Goal: Transaction & Acquisition: Subscribe to service/newsletter

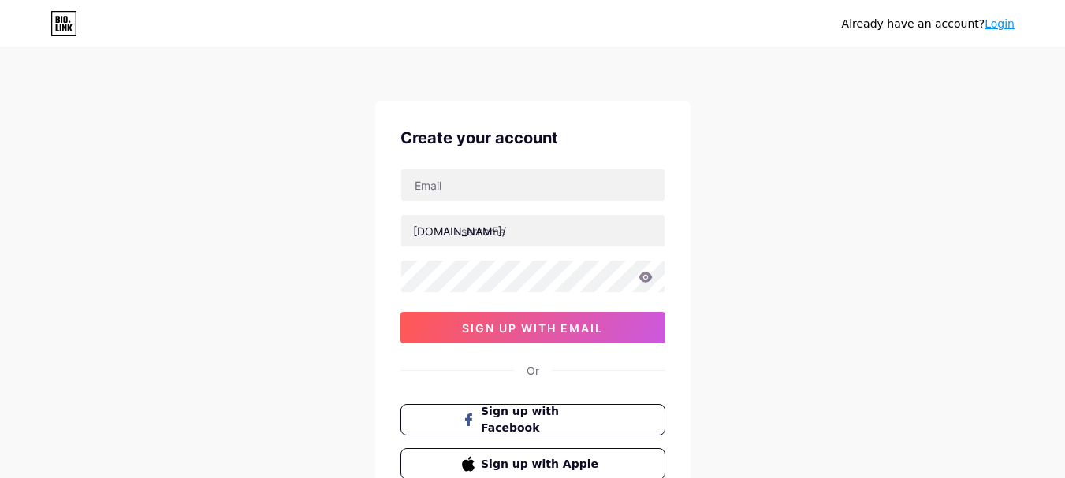
scroll to position [79, 0]
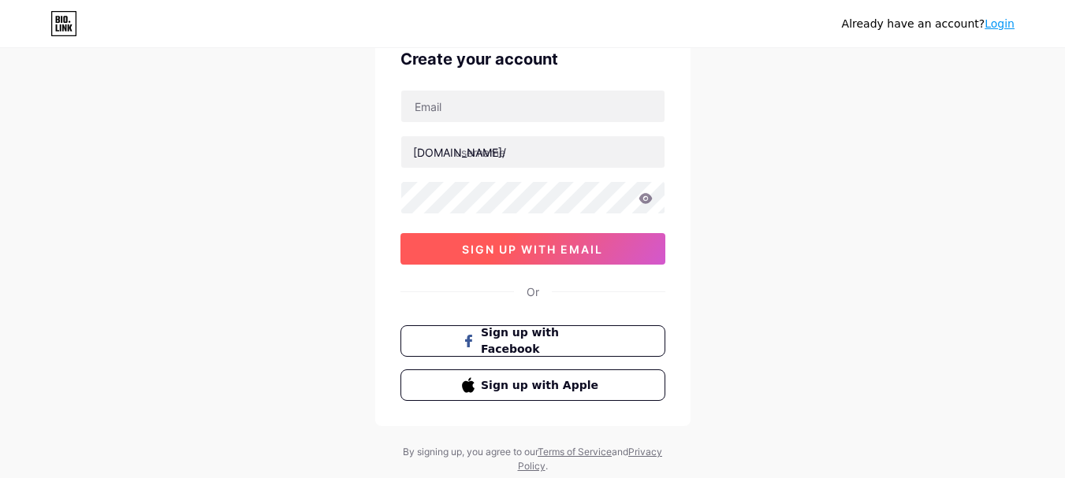
click at [567, 250] on span "sign up with email" at bounding box center [532, 249] width 141 height 13
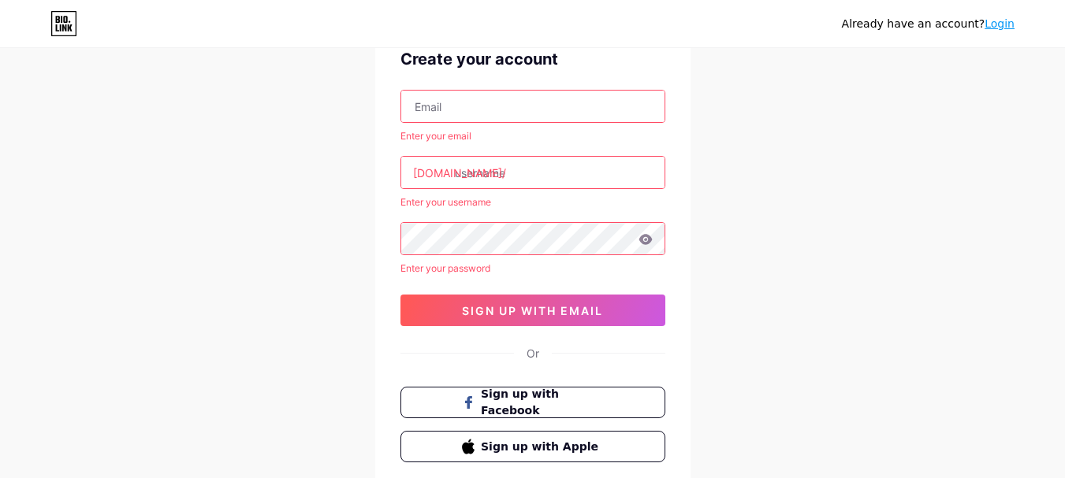
click at [474, 106] on input "text" at bounding box center [532, 107] width 263 height 32
click at [486, 177] on input "text" at bounding box center [532, 173] width 263 height 32
click at [823, 176] on div "Already have an account? Login Create your account [EMAIL_ADDRESS][DOMAIN_NAME]…" at bounding box center [532, 253] width 1065 height 664
drag, startPoint x: 460, startPoint y: 107, endPoint x: 321, endPoint y: 103, distance: 139.5
click at [321, 103] on div "Already have an account? Login Create your account [EMAIL_ADDRESS][DOMAIN_NAME]…" at bounding box center [532, 253] width 1065 height 664
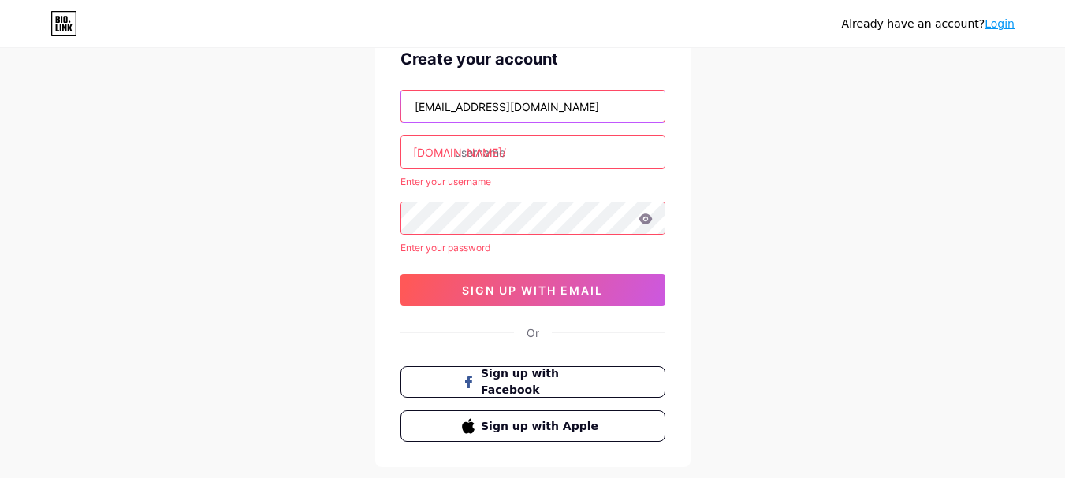
type input "[EMAIL_ADDRESS][DOMAIN_NAME]"
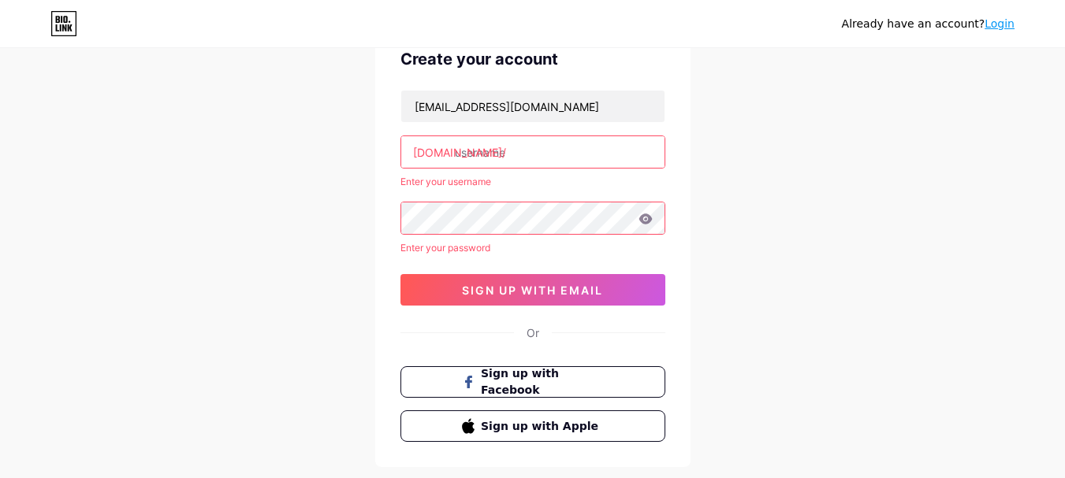
click at [489, 154] on input "text" at bounding box center [532, 152] width 263 height 32
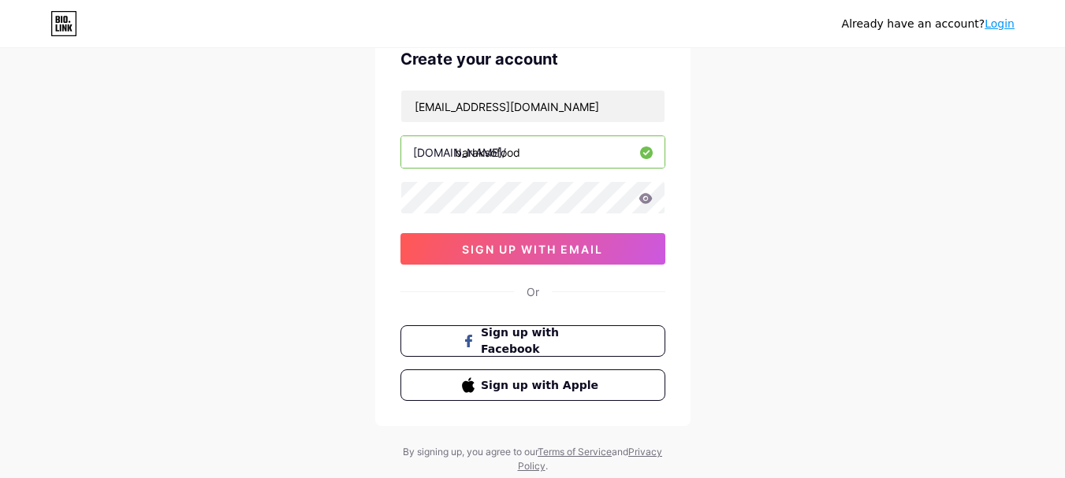
type input "baraksofood"
click at [646, 199] on icon at bounding box center [644, 198] width 13 height 10
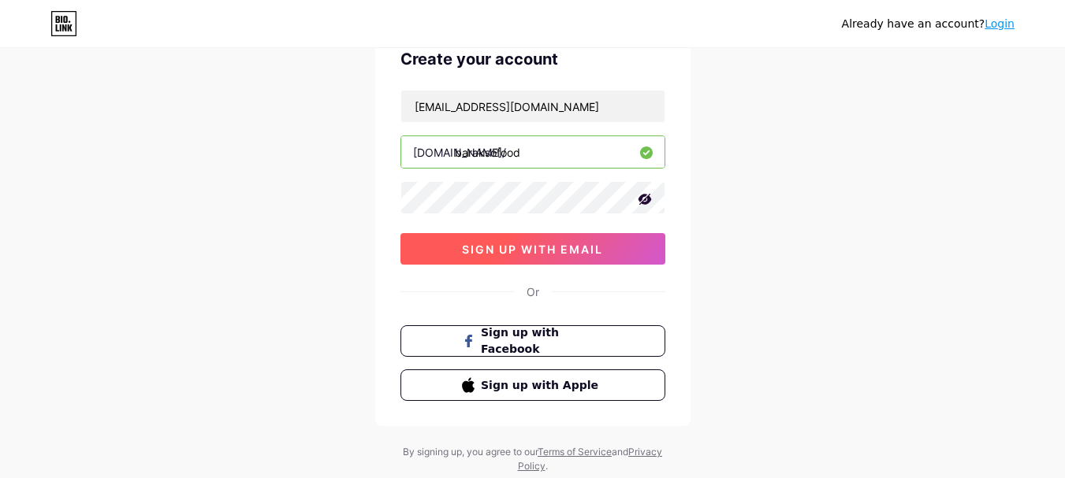
click at [545, 243] on span "sign up with email" at bounding box center [532, 249] width 141 height 13
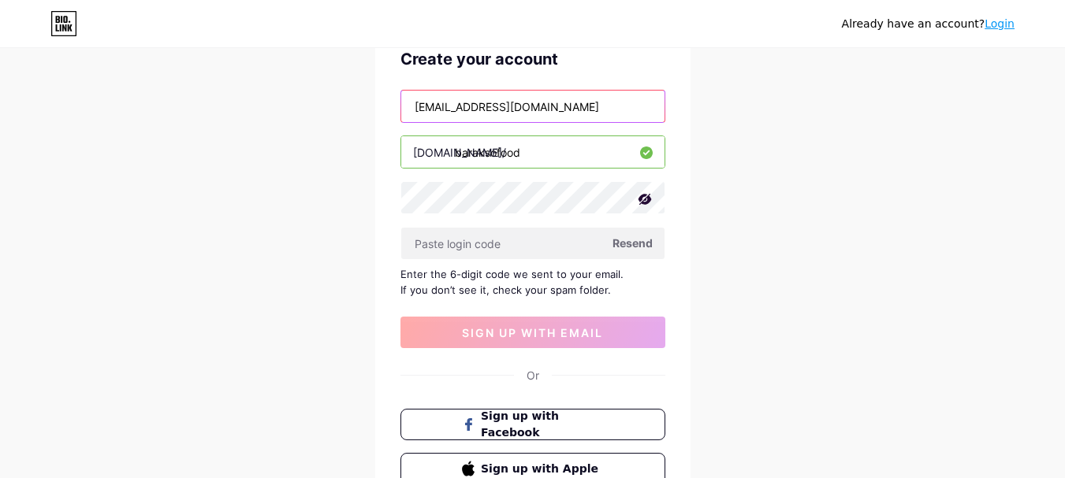
click at [454, 105] on input "[EMAIL_ADDRESS][DOMAIN_NAME]" at bounding box center [532, 107] width 263 height 32
type input "[EMAIL_ADDRESS][DOMAIN_NAME]"
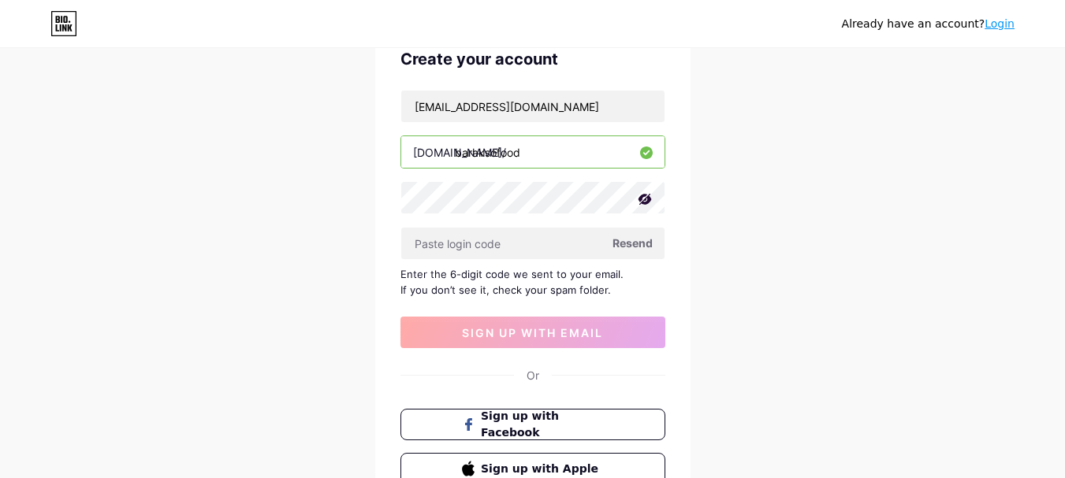
click at [642, 198] on icon at bounding box center [644, 199] width 13 height 11
click at [638, 197] on icon at bounding box center [645, 198] width 14 height 11
click at [631, 241] on span "Resend" at bounding box center [632, 243] width 40 height 17
paste input "167461"
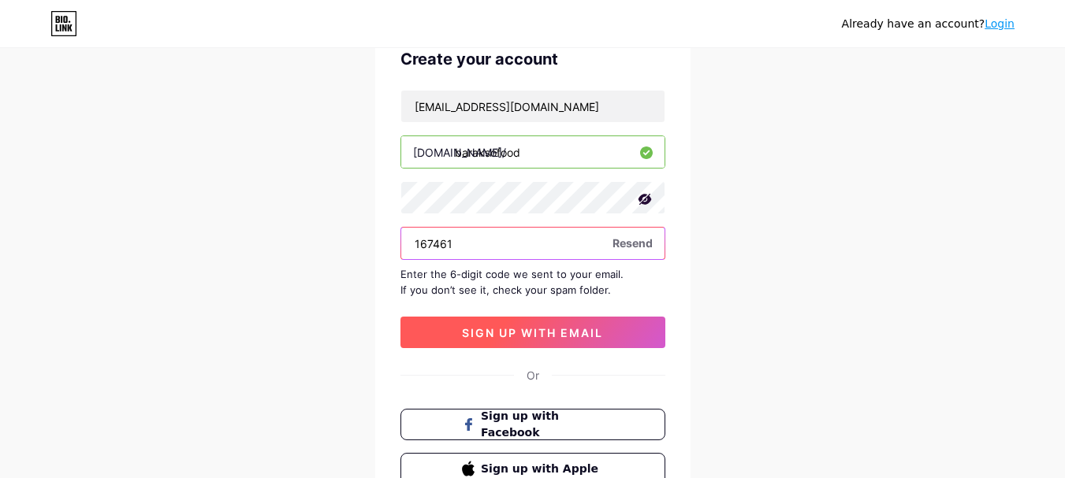
type input "167461"
click at [532, 326] on span "sign up with email" at bounding box center [532, 332] width 141 height 13
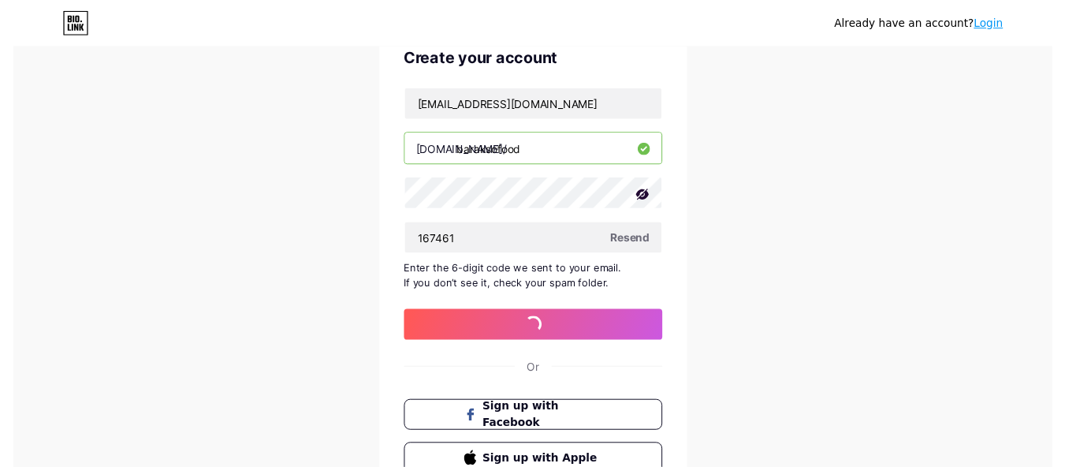
scroll to position [0, 0]
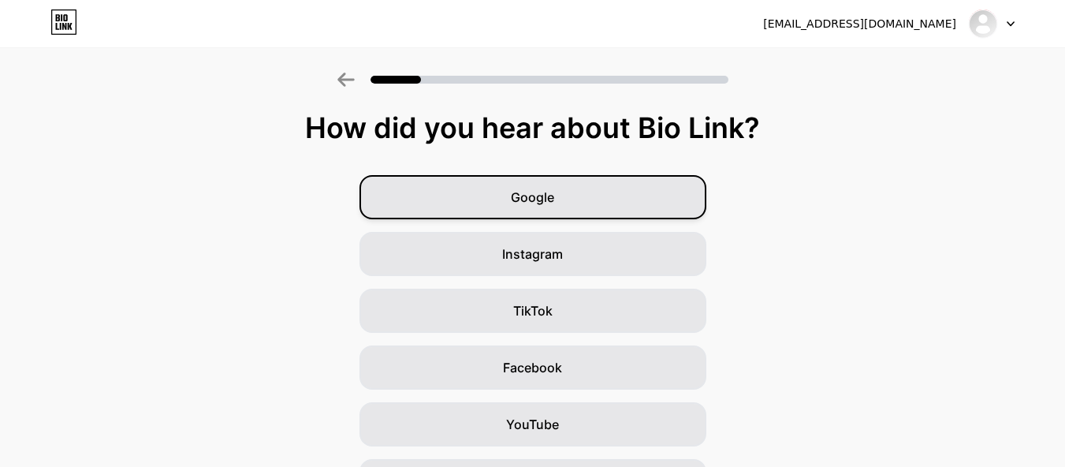
click at [589, 208] on div "Google" at bounding box center [532, 197] width 347 height 44
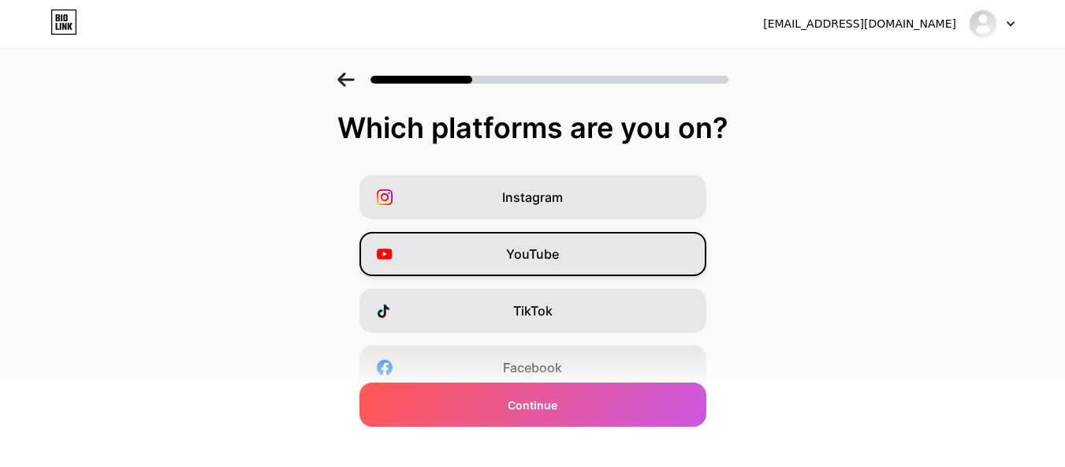
click at [584, 260] on div "YouTube" at bounding box center [532, 254] width 347 height 44
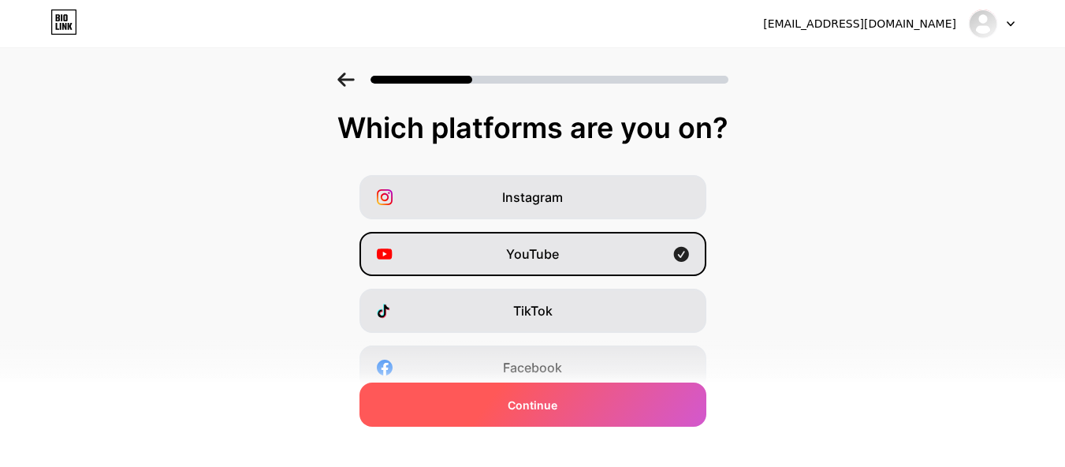
click at [607, 408] on div "Continue" at bounding box center [532, 404] width 347 height 44
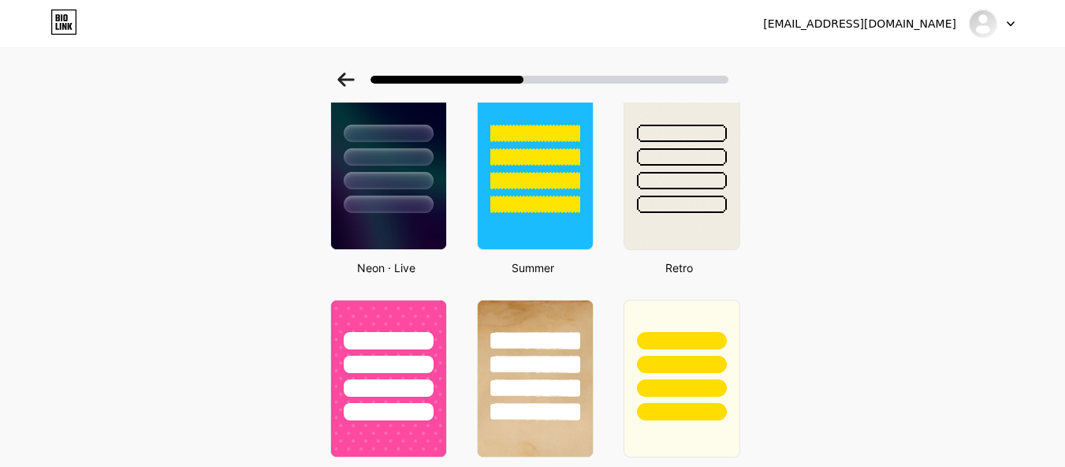
scroll to position [867, 0]
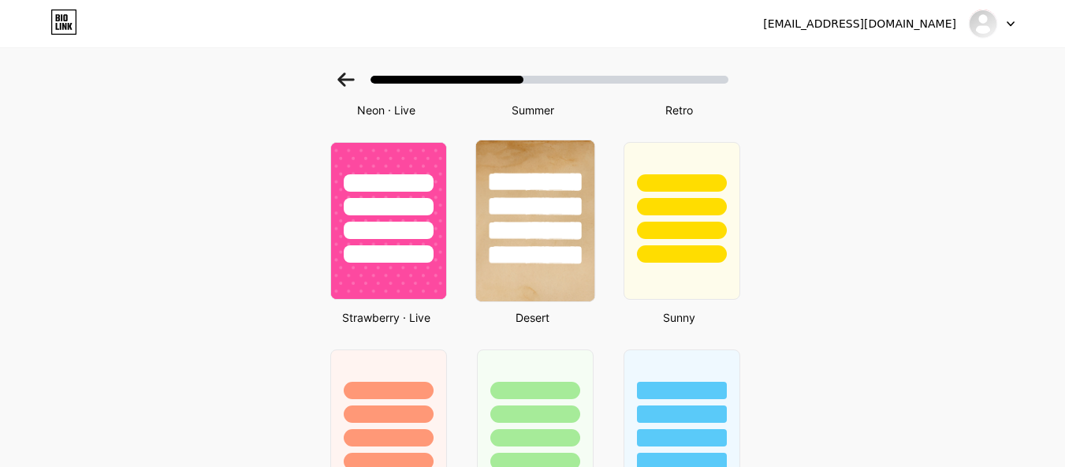
click at [547, 218] on div at bounding box center [534, 202] width 118 height 124
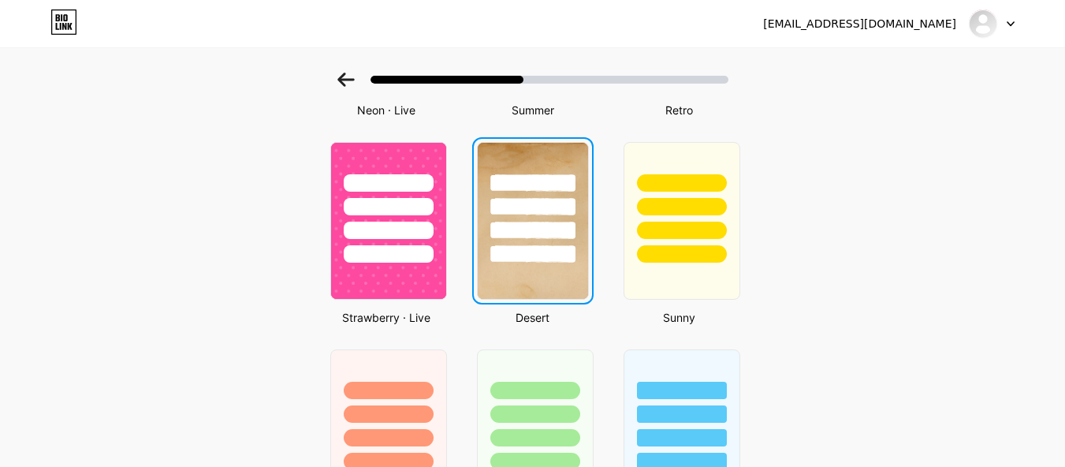
scroll to position [0, 0]
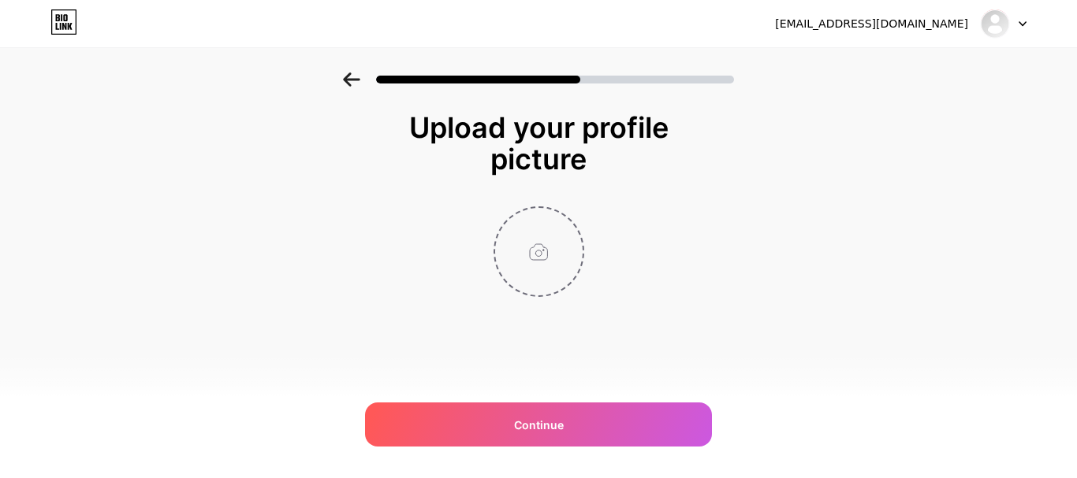
click at [530, 251] on input "file" at bounding box center [538, 251] width 87 height 87
type input "C:\fakepath\Capture2.PNG"
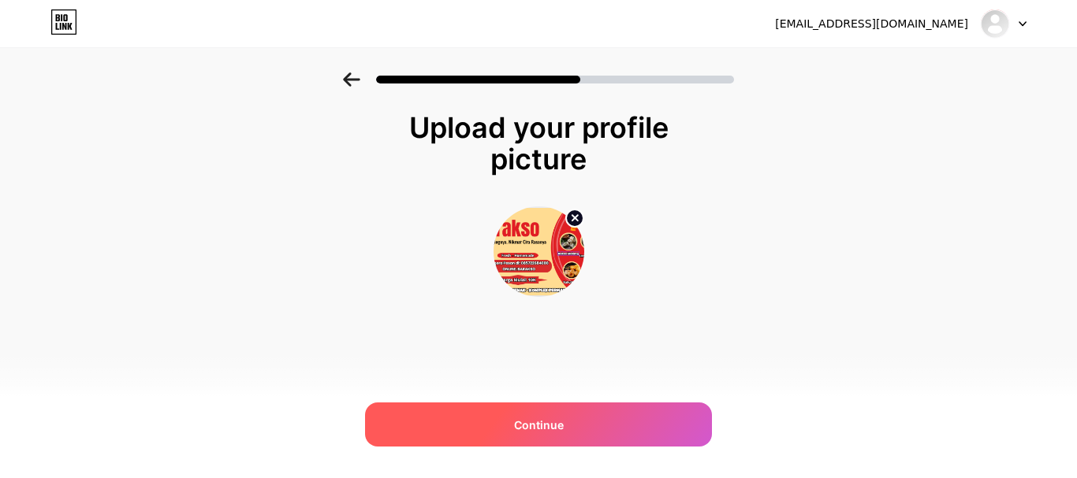
click at [551, 427] on span "Continue" at bounding box center [539, 425] width 50 height 17
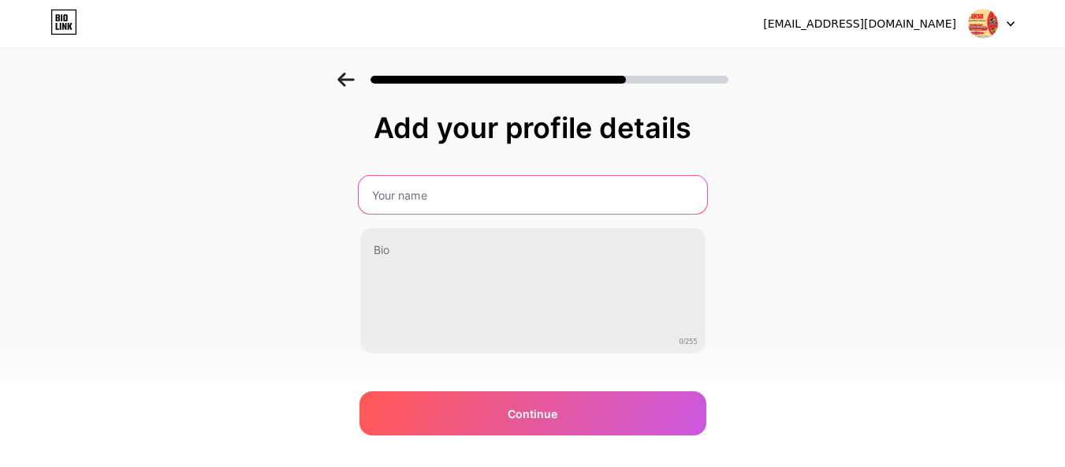
click at [571, 203] on input "text" at bounding box center [532, 195] width 348 height 38
click at [661, 186] on input "text" at bounding box center [532, 195] width 348 height 38
type input "Barakso Food"
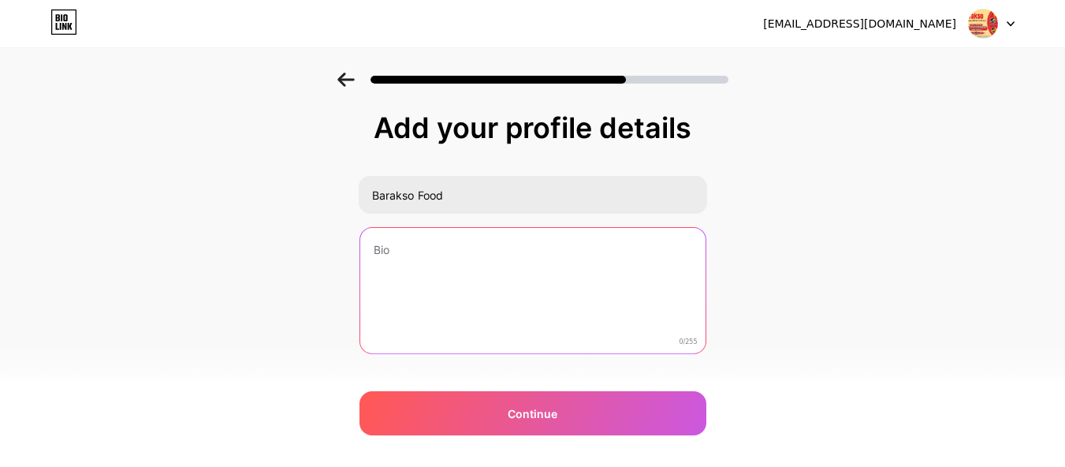
click at [612, 277] on textarea at bounding box center [532, 291] width 345 height 127
type textarea "makanan olahan daging sapi, ayam, tenggiri"
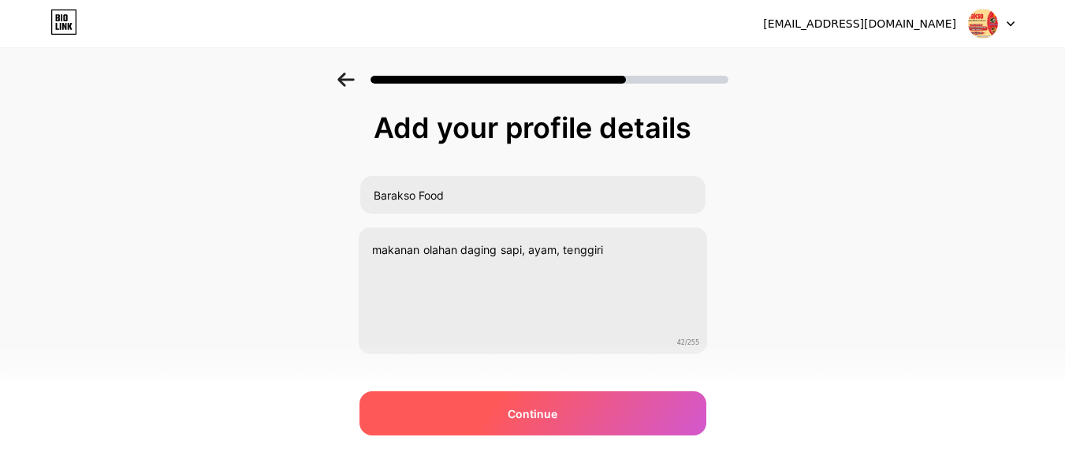
click at [656, 434] on div "Continue" at bounding box center [532, 413] width 347 height 44
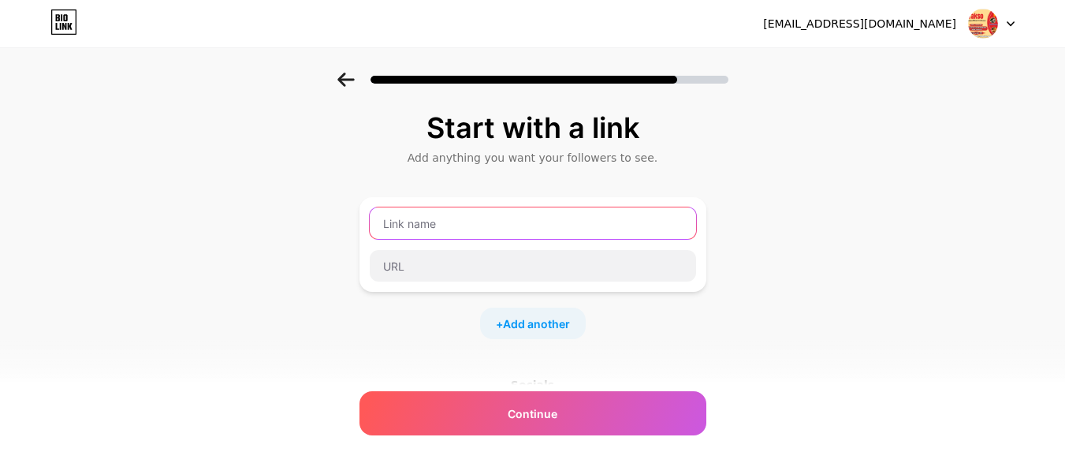
click at [531, 226] on input "text" at bounding box center [533, 223] width 326 height 32
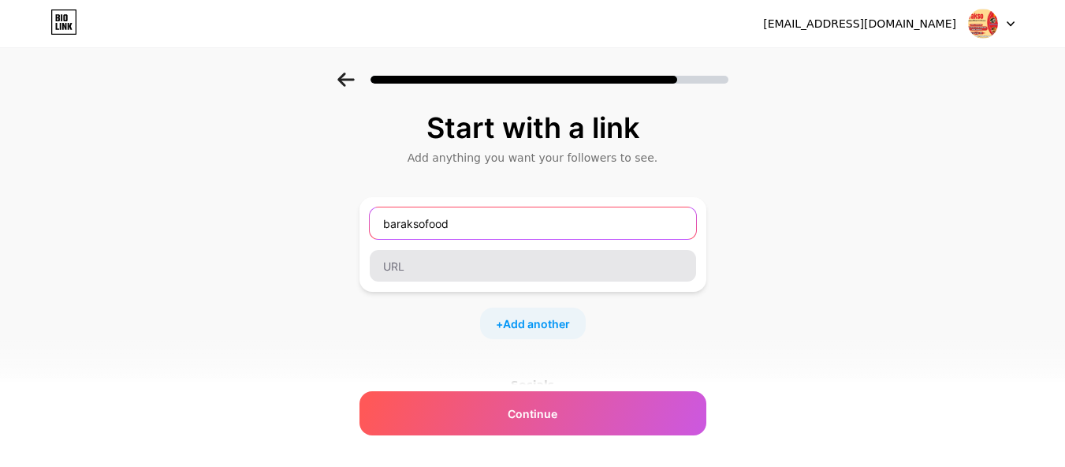
type input "baraksofood"
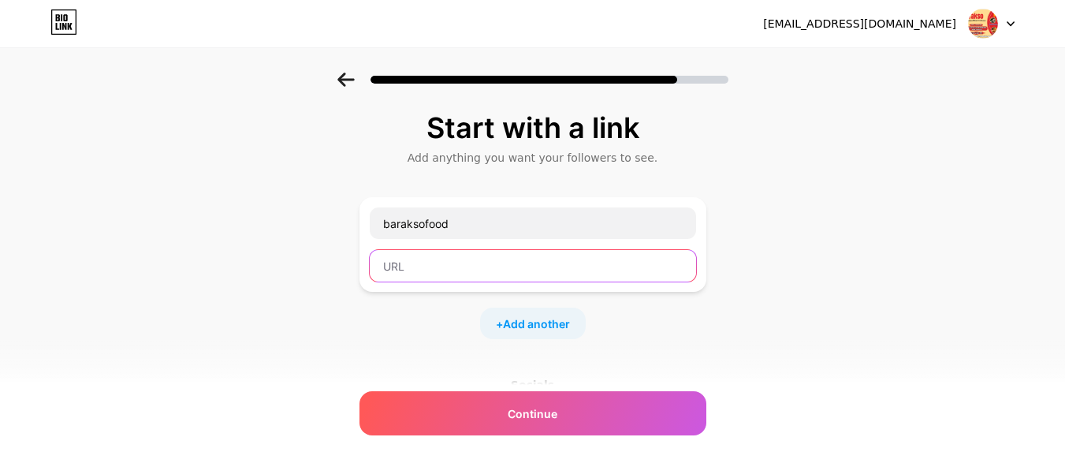
click at [560, 277] on input "text" at bounding box center [533, 266] width 326 height 32
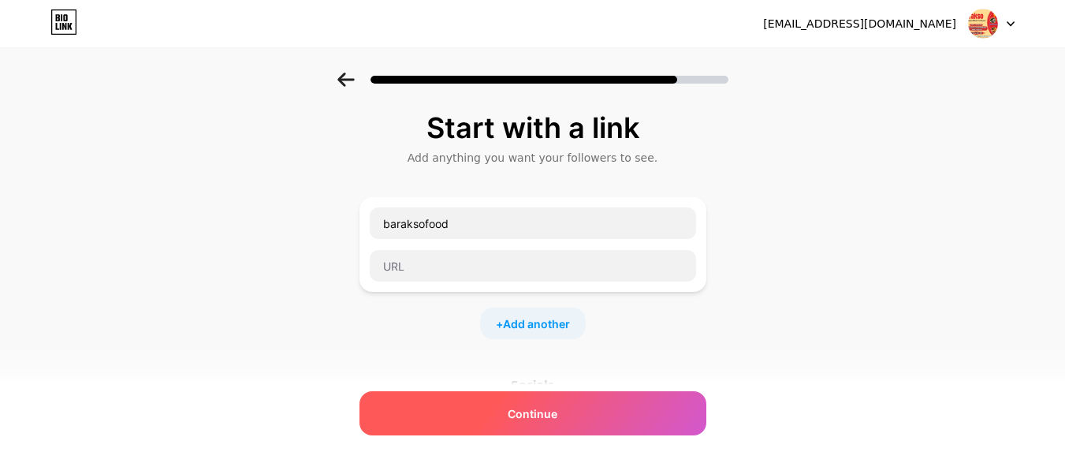
click at [662, 415] on div "Continue" at bounding box center [532, 413] width 347 height 44
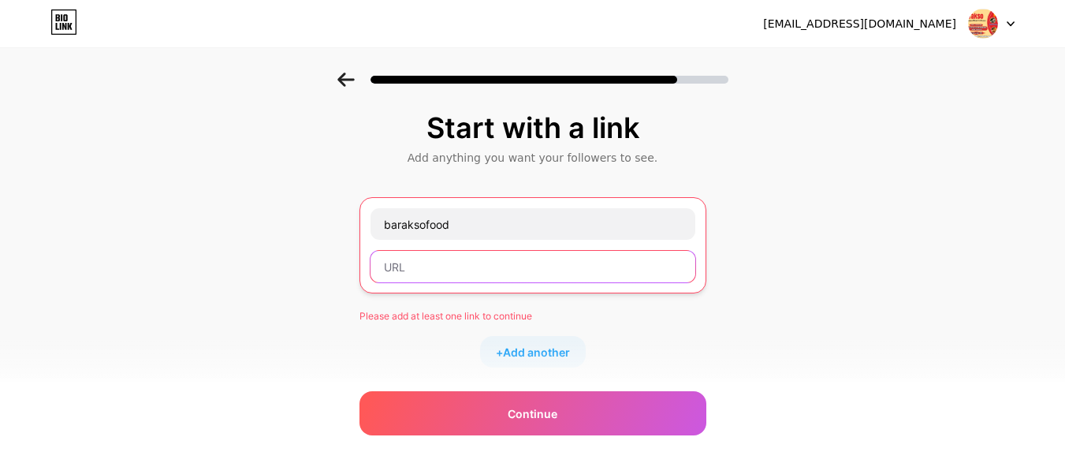
click at [477, 266] on input "text" at bounding box center [532, 267] width 325 height 32
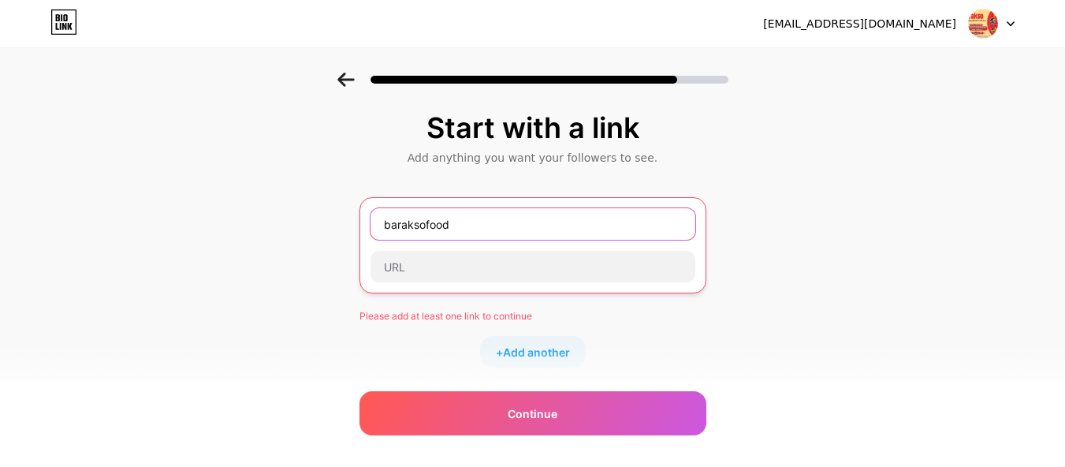
drag, startPoint x: 515, startPoint y: 218, endPoint x: 356, endPoint y: 216, distance: 159.2
click at [356, 216] on div "Start with a link Add anything you want your followers to see. baraksofood Plea…" at bounding box center [532, 364] width 1065 height 582
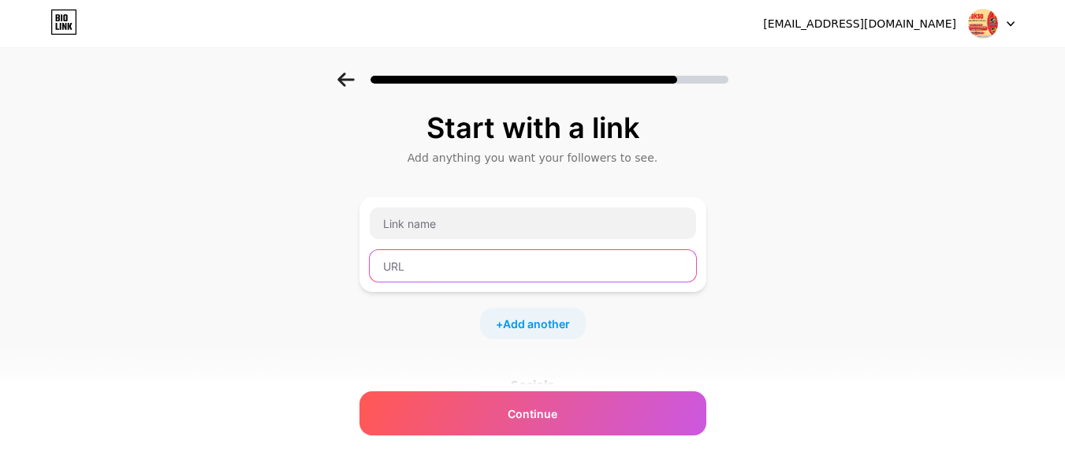
click at [413, 262] on input "text" at bounding box center [533, 266] width 326 height 32
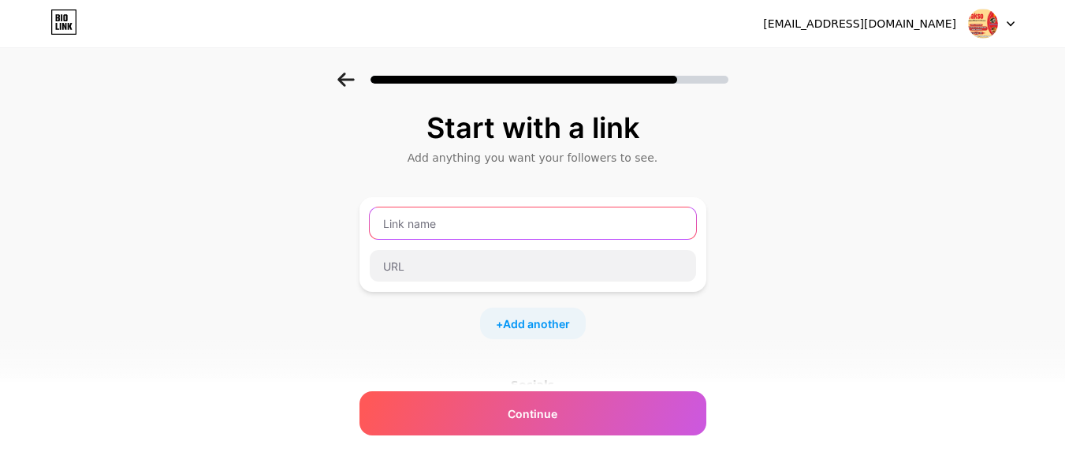
click at [411, 222] on input "text" at bounding box center [533, 223] width 326 height 32
paste input "baraksofood"
type input "baraksofood"
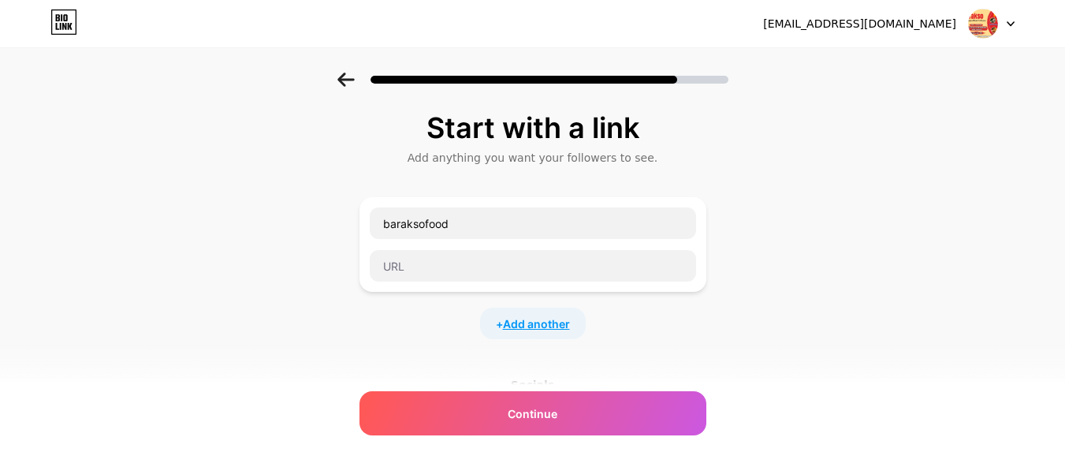
click at [551, 317] on span "Add another" at bounding box center [536, 323] width 67 height 17
click at [351, 76] on icon at bounding box center [345, 80] width 17 height 14
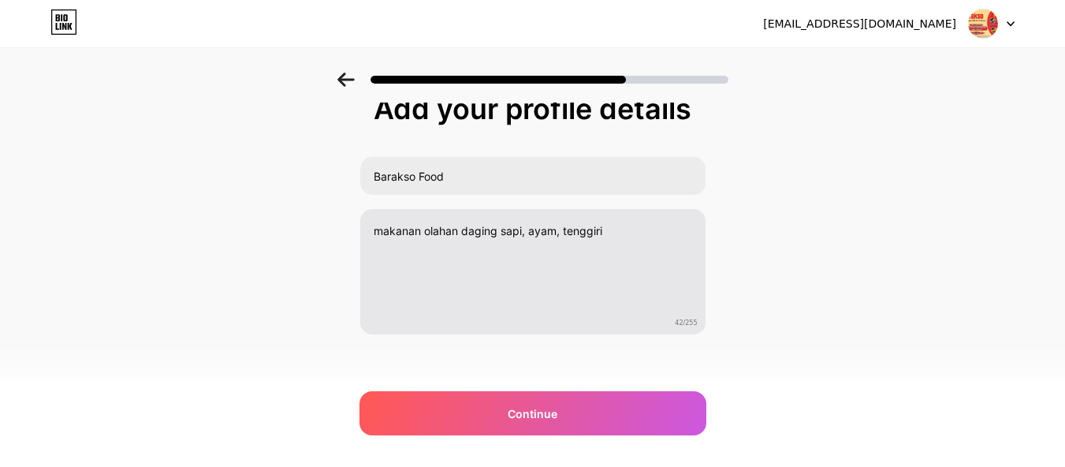
scroll to position [29, 0]
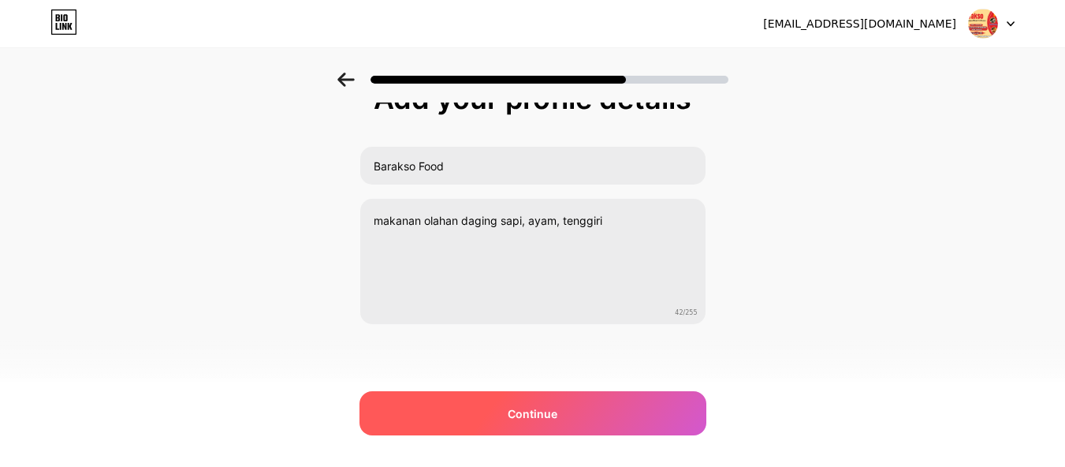
click at [571, 408] on div "Continue" at bounding box center [532, 413] width 347 height 44
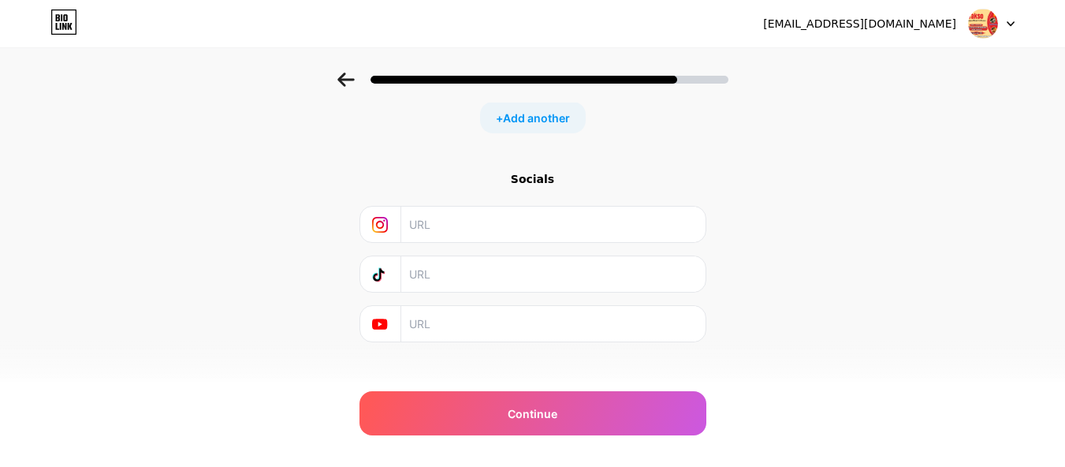
scroll to position [223, 0]
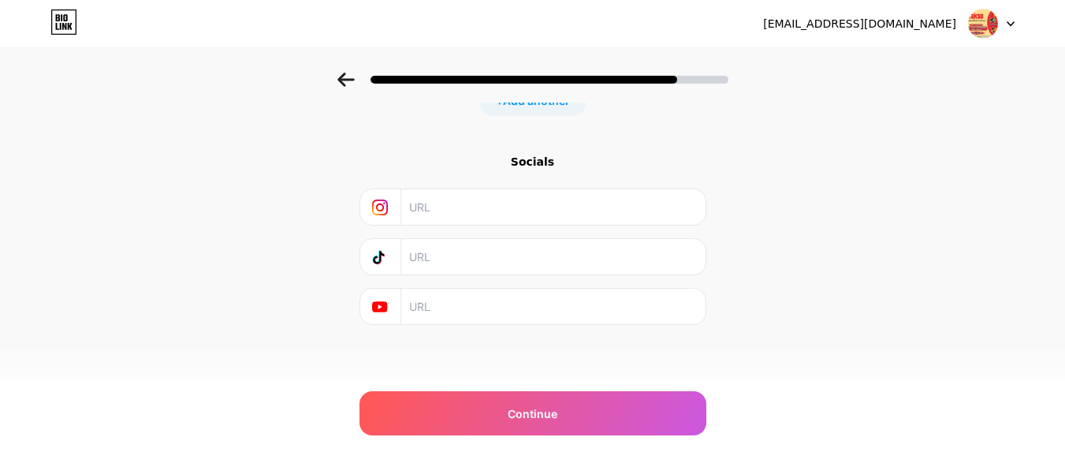
click at [423, 205] on input "text" at bounding box center [552, 206] width 286 height 35
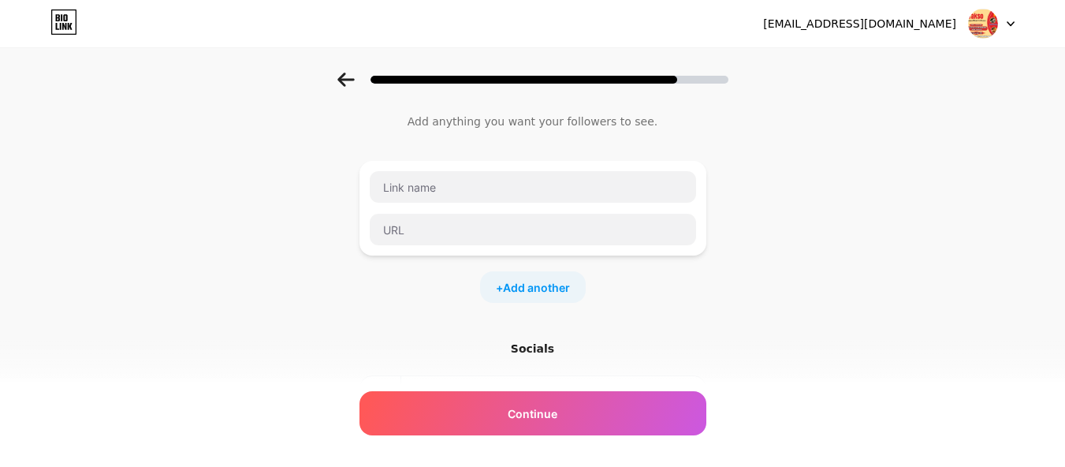
scroll to position [0, 0]
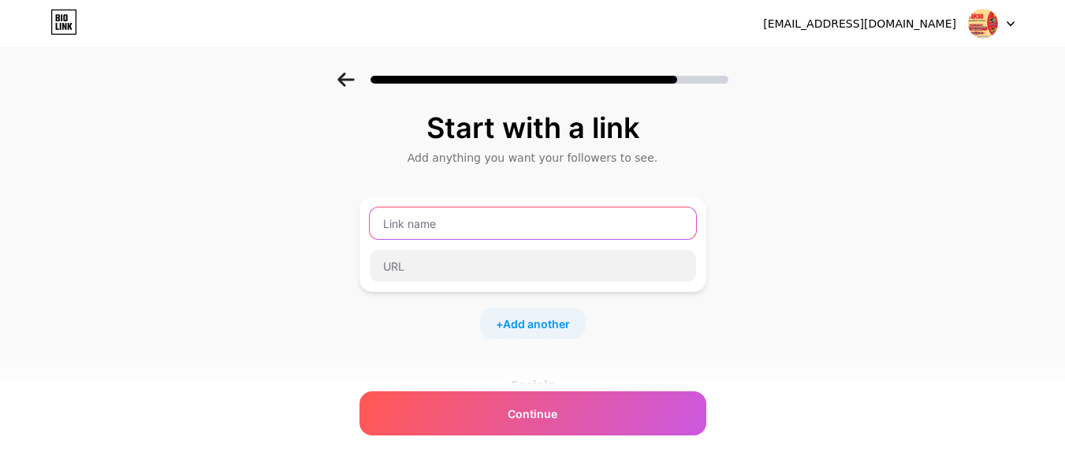
click at [444, 226] on input "text" at bounding box center [533, 223] width 326 height 32
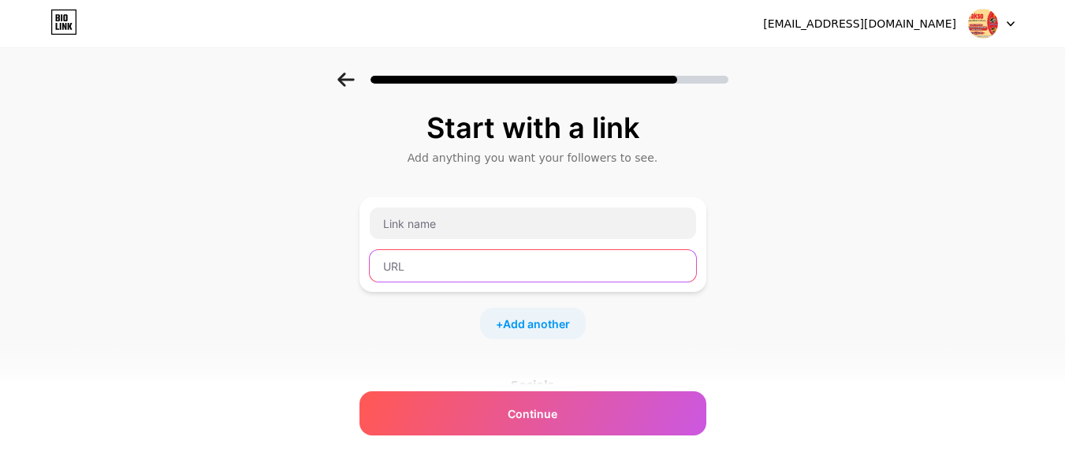
click at [443, 266] on input "text" at bounding box center [533, 266] width 326 height 32
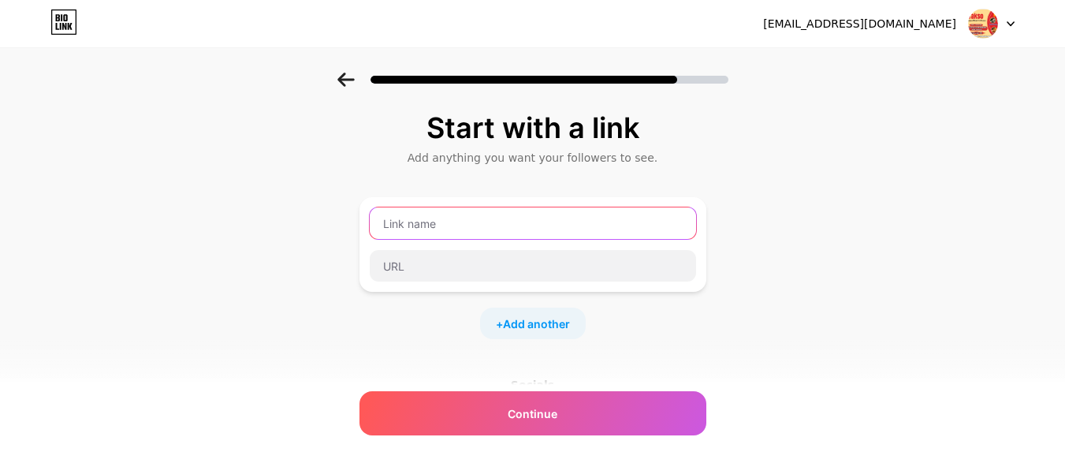
click at [422, 218] on input "text" at bounding box center [533, 223] width 326 height 32
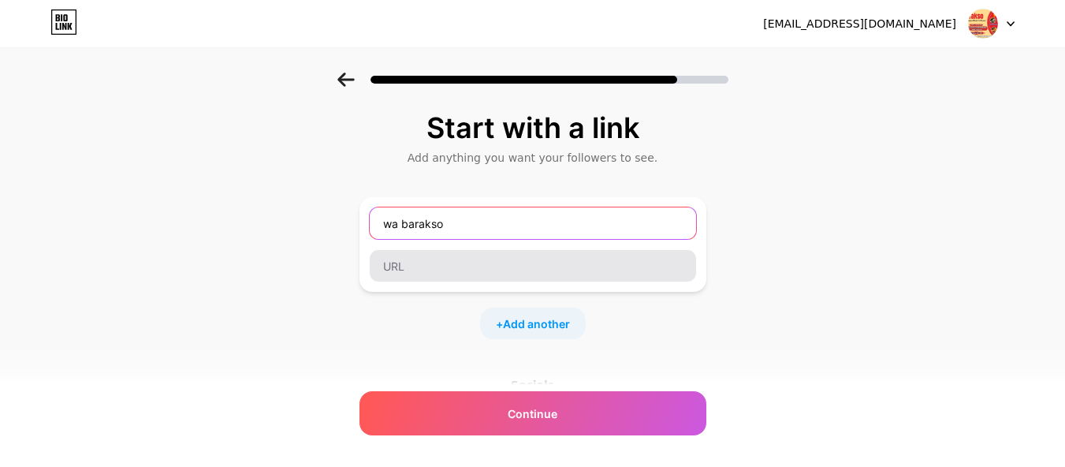
type input "wa barakso"
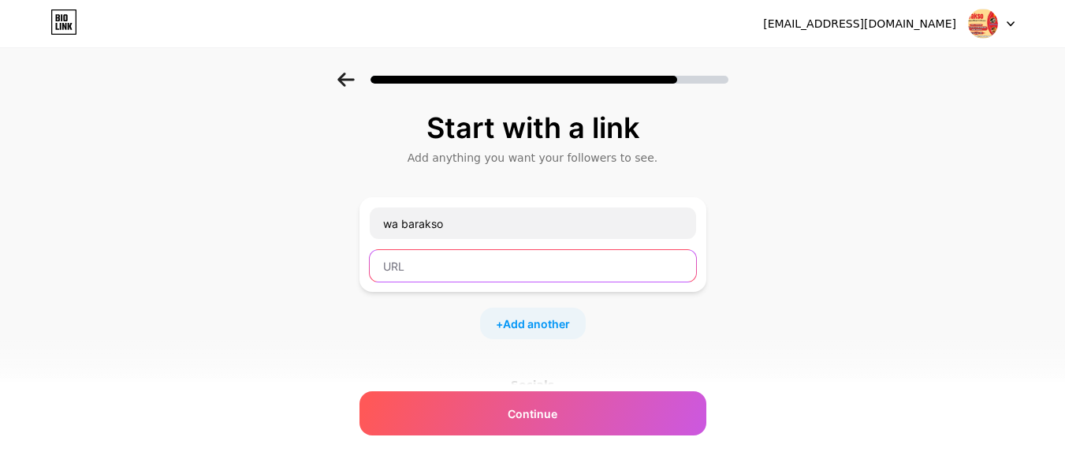
click at [409, 261] on input "text" at bounding box center [533, 266] width 326 height 32
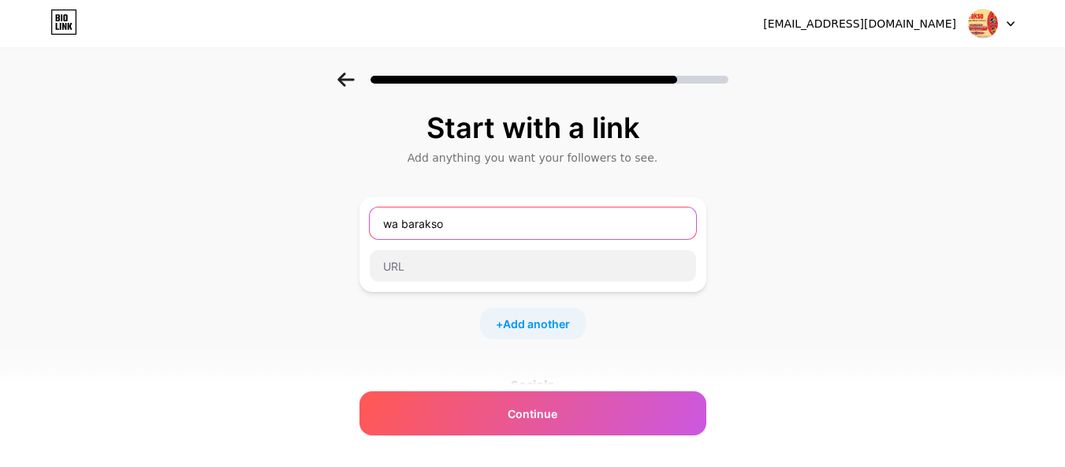
drag, startPoint x: 402, startPoint y: 228, endPoint x: 244, endPoint y: 229, distance: 158.4
click at [251, 229] on div "Start with a link Add anything you want your followers to see. wa barakso + Add…" at bounding box center [532, 350] width 1065 height 554
type input "baraksofood"
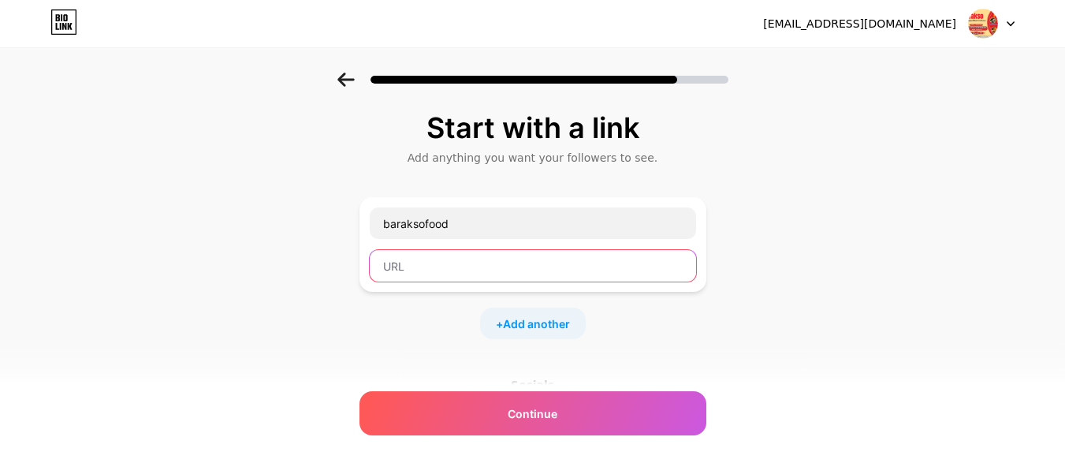
click at [404, 262] on input "text" at bounding box center [533, 266] width 326 height 32
click at [404, 260] on input "text" at bounding box center [533, 266] width 326 height 32
click at [728, 193] on div "Start with a link Add anything you want your followers to see. baraksofood + Ad…" at bounding box center [532, 350] width 1065 height 554
click at [646, 272] on input "text" at bounding box center [533, 266] width 326 height 32
click at [813, 286] on div "Start with a link Add anything you want your followers to see. baraksofood + Ad…" at bounding box center [532, 350] width 1065 height 554
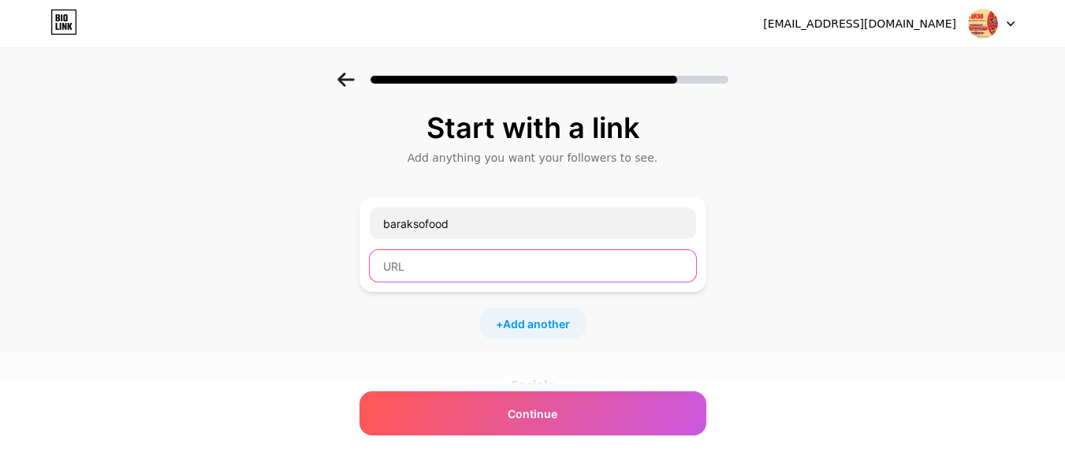
click at [422, 270] on input "text" at bounding box center [533, 266] width 326 height 32
paste input "[URL][DOMAIN_NAME]"
drag, startPoint x: 537, startPoint y: 271, endPoint x: 485, endPoint y: 269, distance: 52.1
click at [485, 269] on input "[URL][DOMAIN_NAME]" at bounding box center [533, 266] width 326 height 32
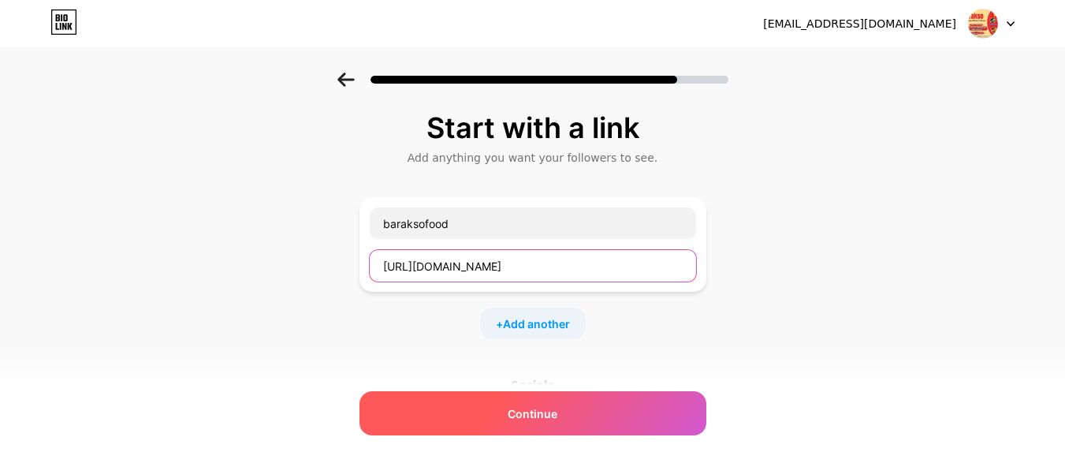
type input "[URL][DOMAIN_NAME]"
click at [551, 412] on span "Continue" at bounding box center [533, 413] width 50 height 17
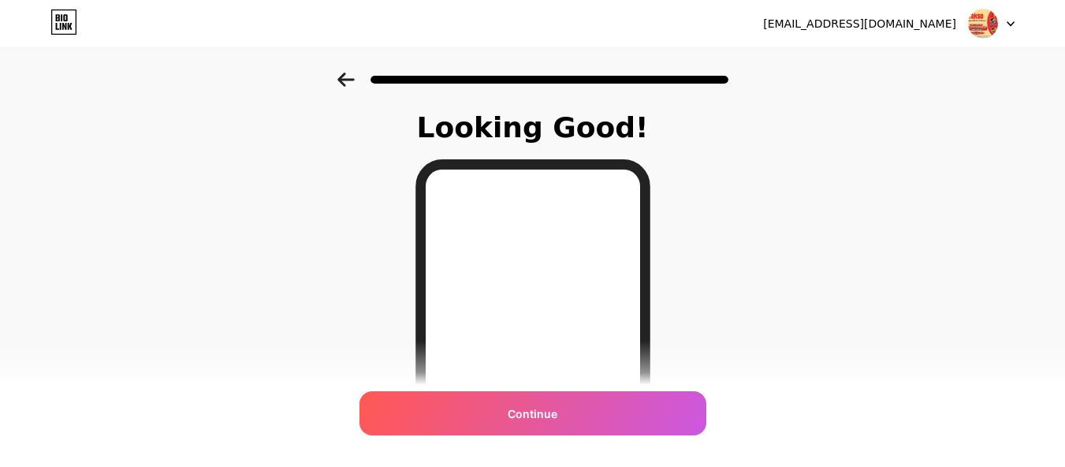
click at [348, 86] on icon at bounding box center [345, 80] width 17 height 14
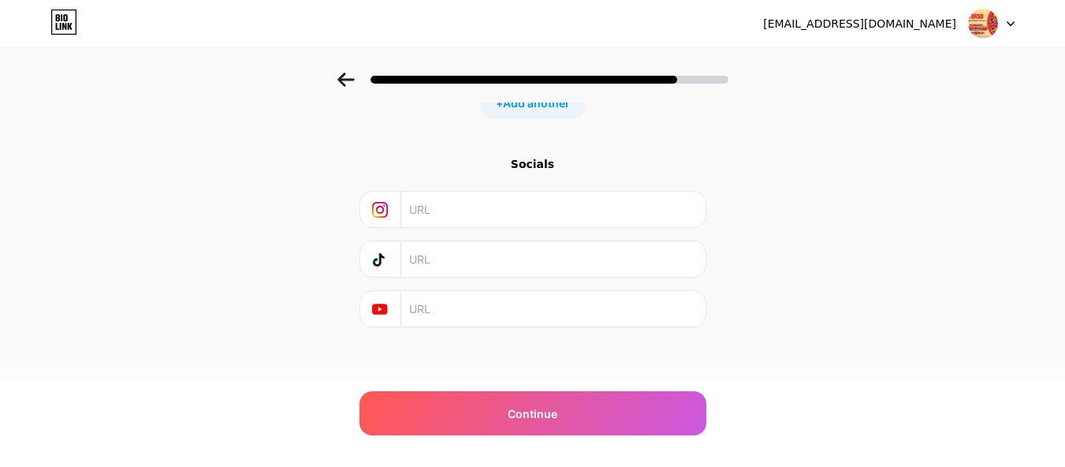
scroll to position [223, 0]
click at [482, 209] on input "text" at bounding box center [552, 206] width 286 height 35
paste input "[URL][DOMAIN_NAME]"
type input "[URL][DOMAIN_NAME]"
click at [454, 307] on input "text" at bounding box center [552, 305] width 286 height 35
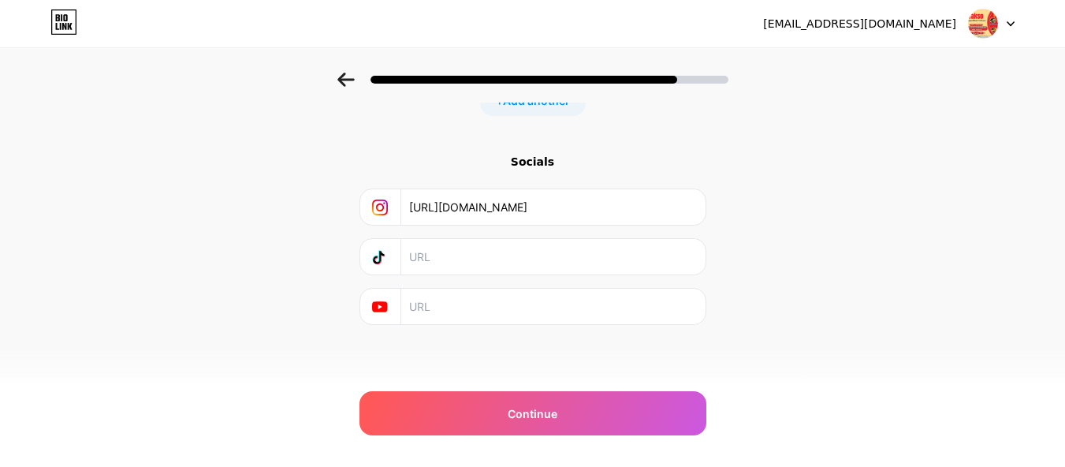
paste input "[DOMAIN_NAME][URL]"
type input "[DOMAIN_NAME][URL]"
click at [463, 260] on input "text" at bounding box center [552, 256] width 286 height 35
paste input "[URL][DOMAIN_NAME]"
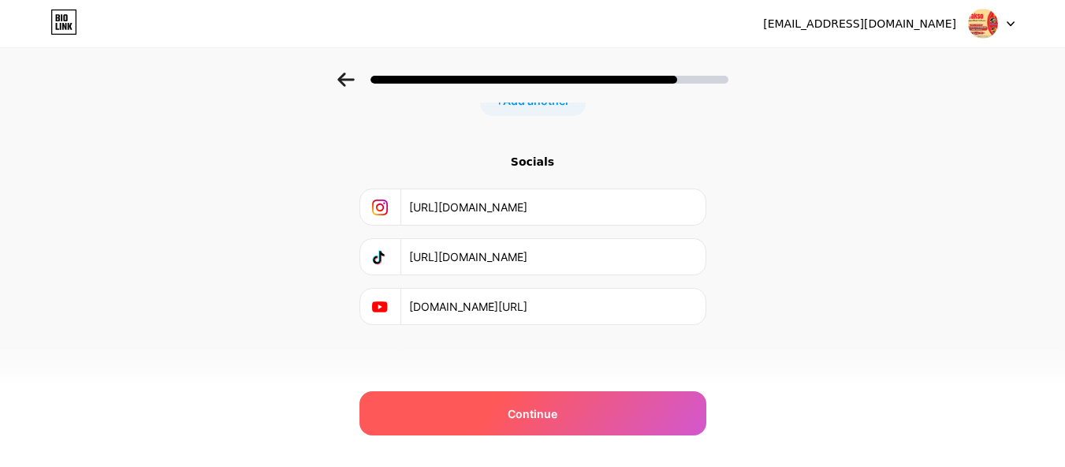
type input "[URL][DOMAIN_NAME]"
click at [534, 406] on span "Continue" at bounding box center [533, 413] width 50 height 17
click at [546, 405] on span "Continue" at bounding box center [533, 413] width 50 height 17
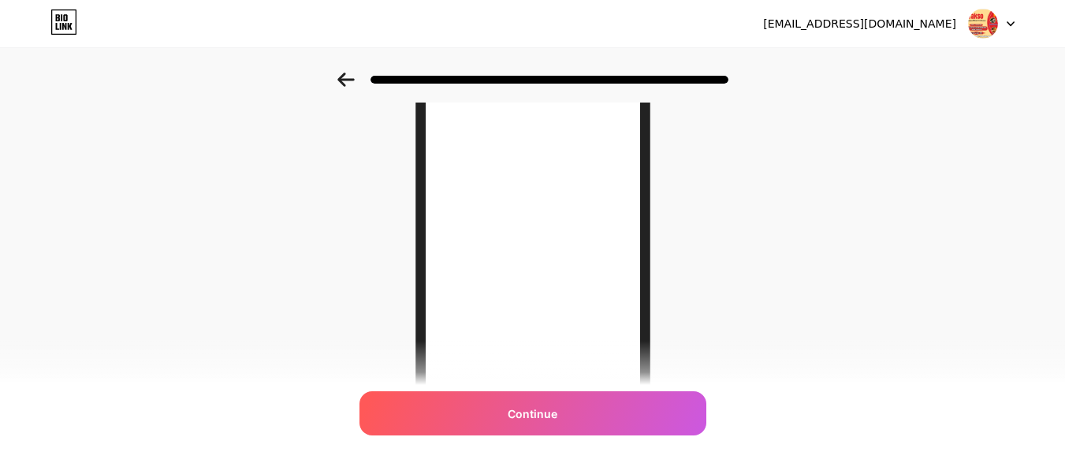
scroll to position [79, 0]
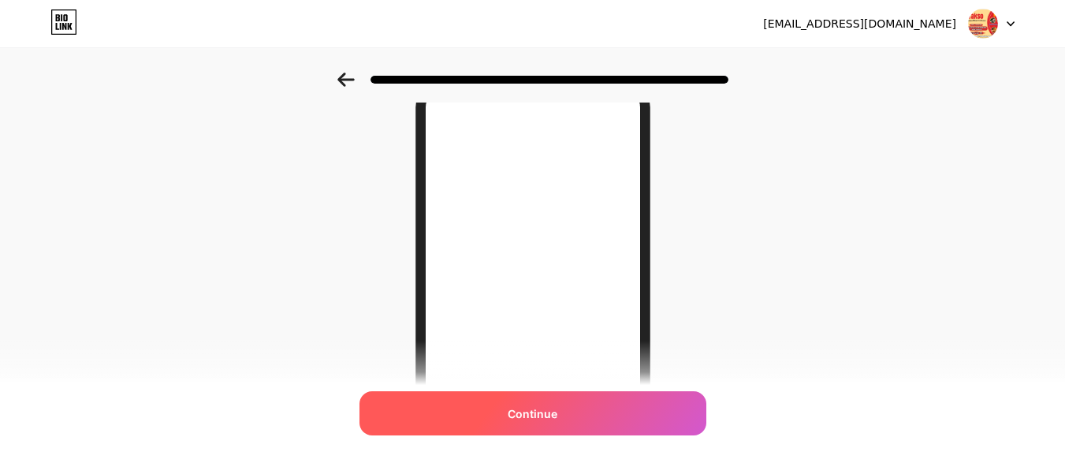
click at [540, 415] on span "Continue" at bounding box center [533, 413] width 50 height 17
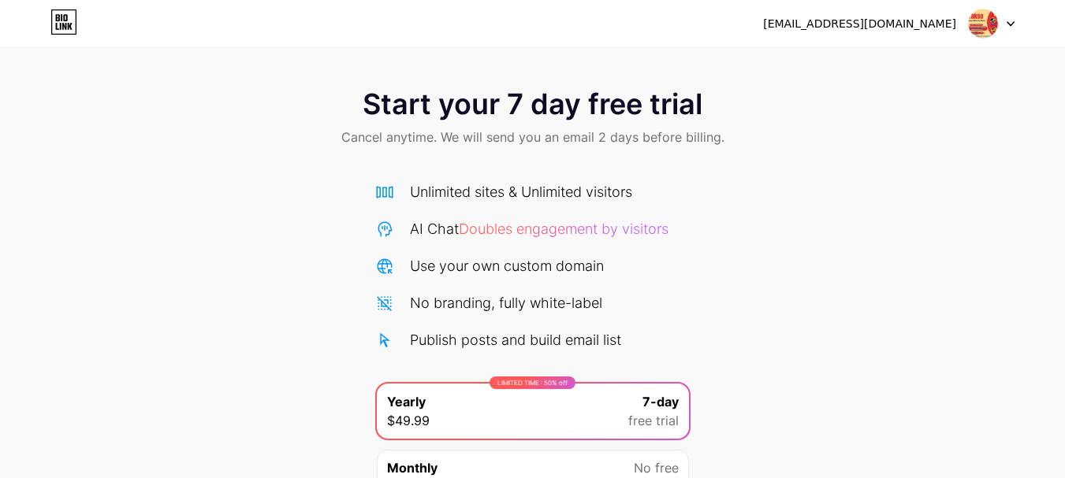
click at [902, 29] on div "[EMAIL_ADDRESS][DOMAIN_NAME]" at bounding box center [859, 24] width 193 height 17
click at [998, 27] on div at bounding box center [992, 23] width 46 height 28
click at [943, 218] on div "Start your 7 day free trial Cancel anytime. We will send you an email 2 days be…" at bounding box center [532, 322] width 1065 height 499
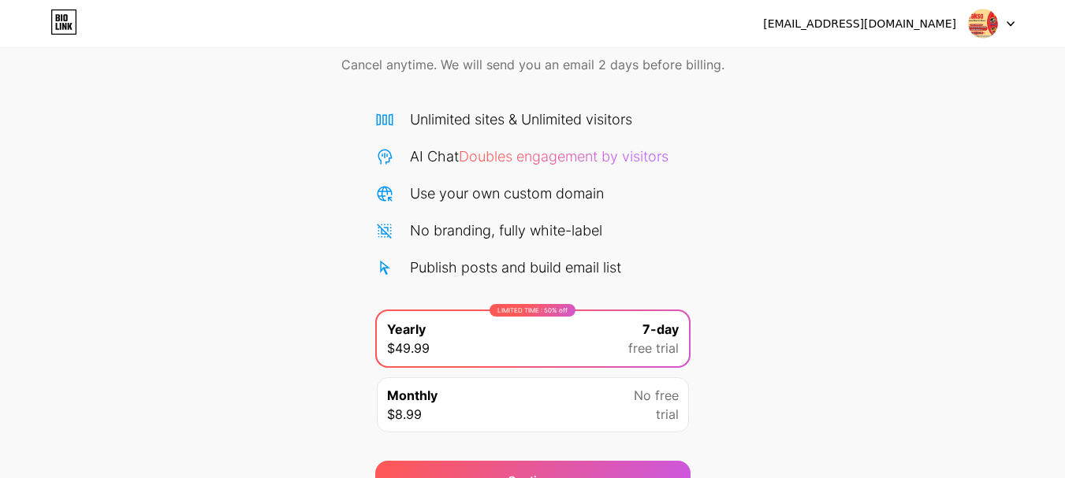
scroll to position [156, 0]
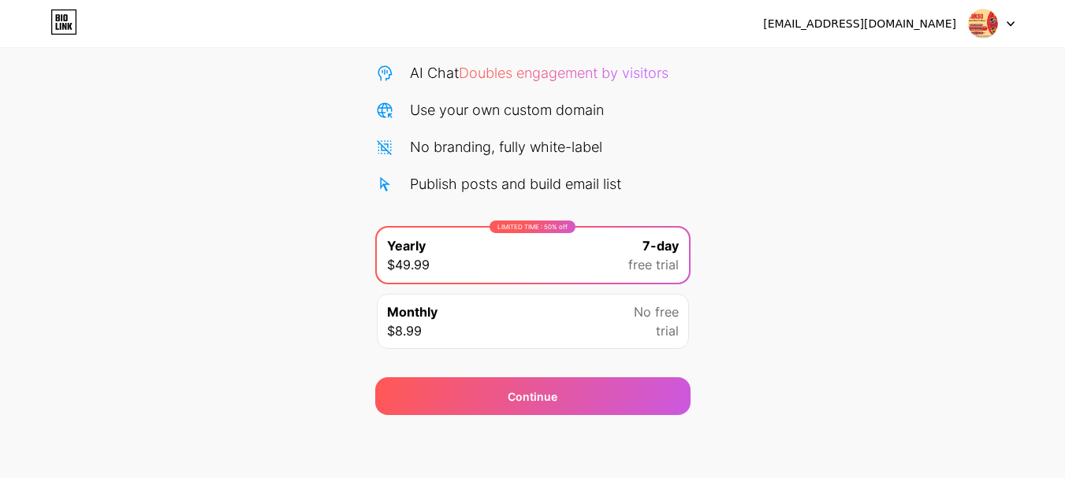
click at [69, 19] on icon at bounding box center [63, 21] width 27 height 25
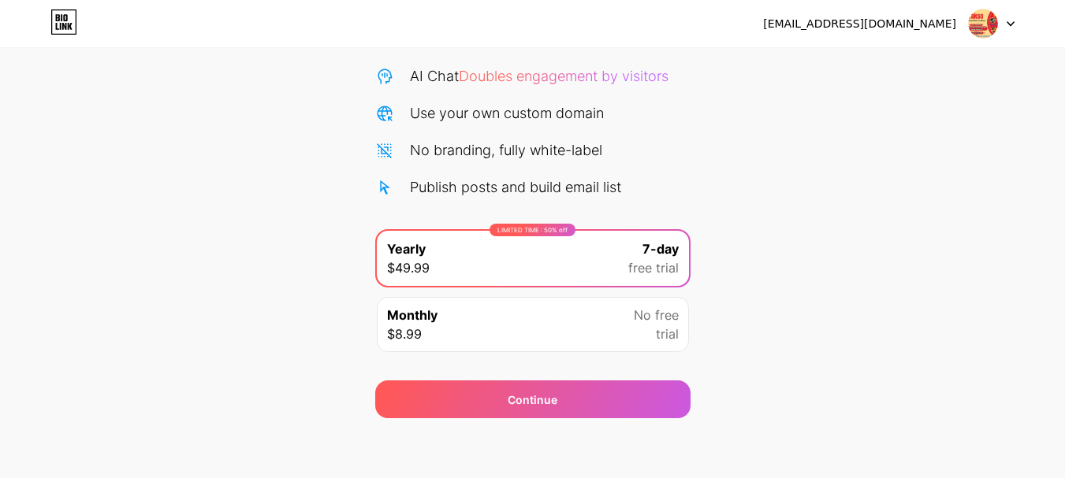
scroll to position [156, 0]
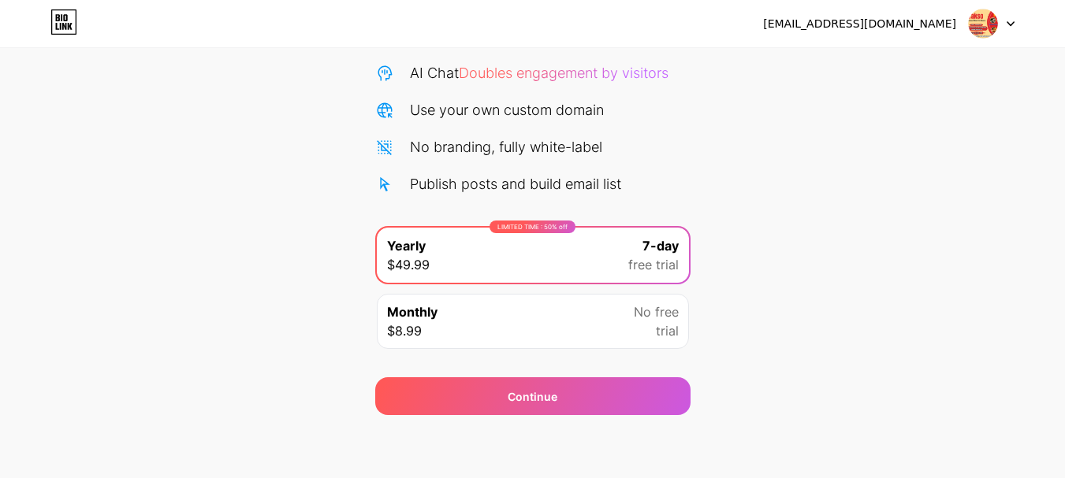
click at [567, 317] on div "Monthly $8.99 No free trial" at bounding box center [533, 321] width 312 height 55
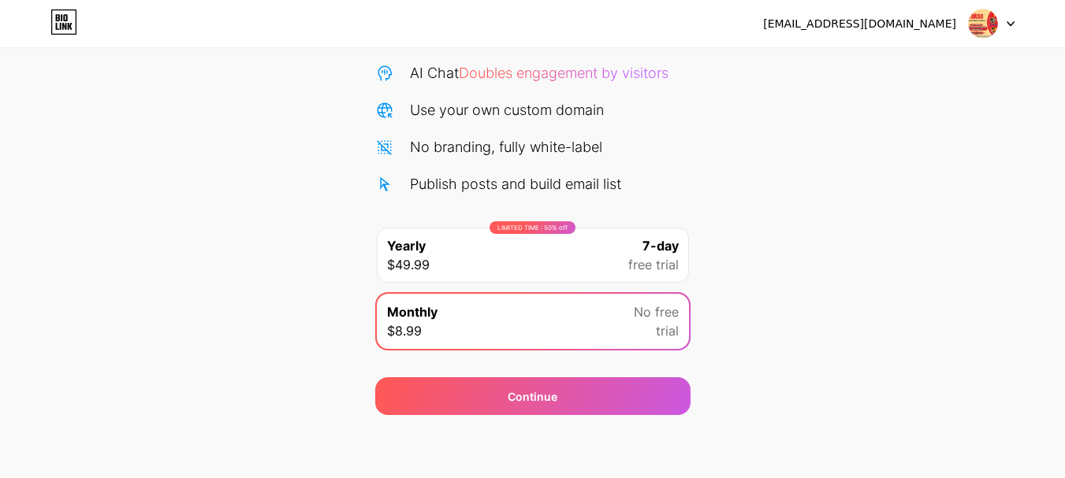
click at [565, 260] on div "LIMITED TIME : 50% off Yearly $49.99 7-day free trial" at bounding box center [533, 255] width 312 height 55
